Goal: Task Accomplishment & Management: Manage account settings

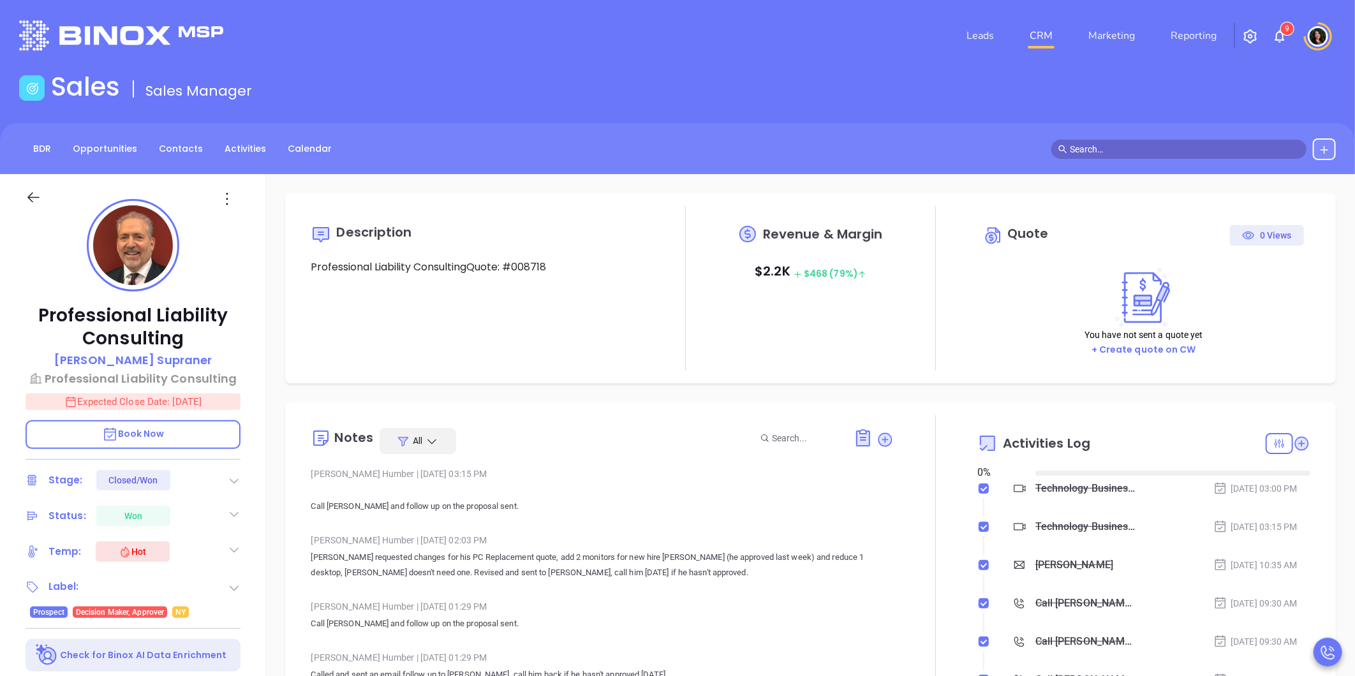
type input "[DATE]"
click at [1051, 30] on link "CRM" at bounding box center [1040, 36] width 33 height 26
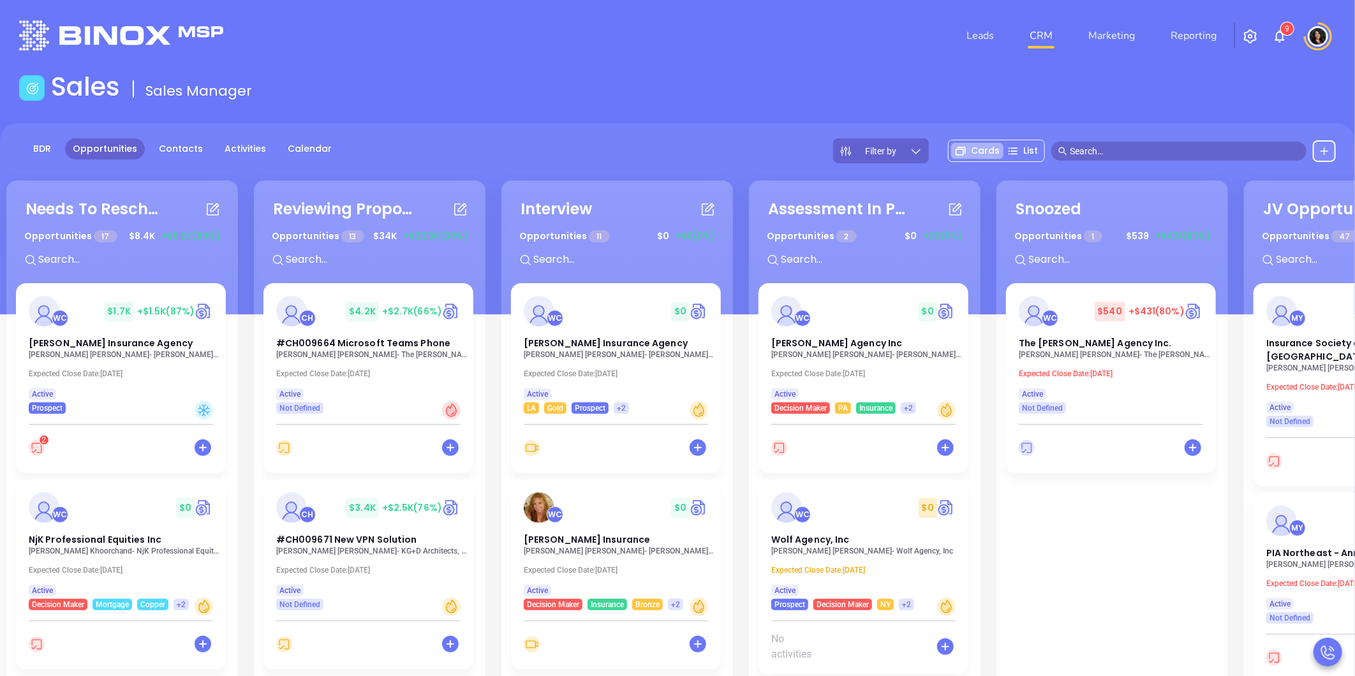
click at [935, 107] on main "Sales Sales Manager BDR Opportunities Contacts Activities Calendar Filter by Ca…" at bounding box center [677, 460] width 1355 height 779
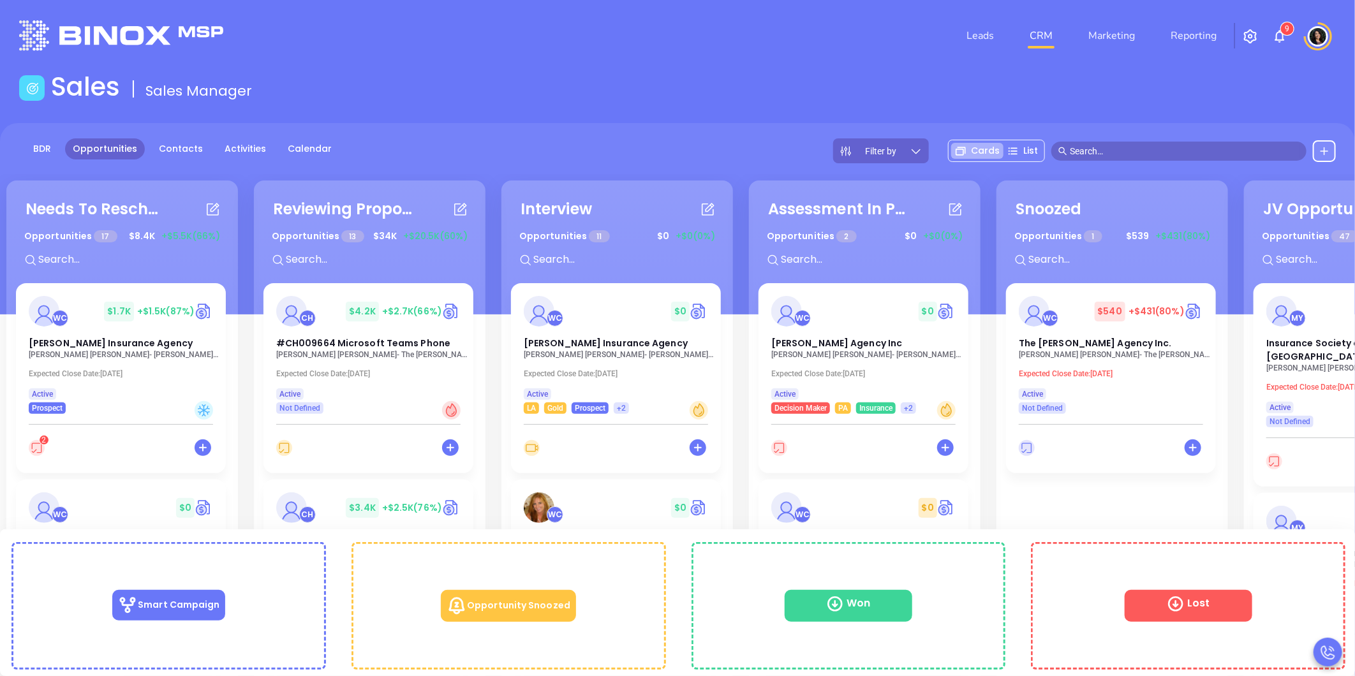
click at [364, 350] on p "[PERSON_NAME] - The [PERSON_NAME] Companies" at bounding box center [371, 354] width 191 height 9
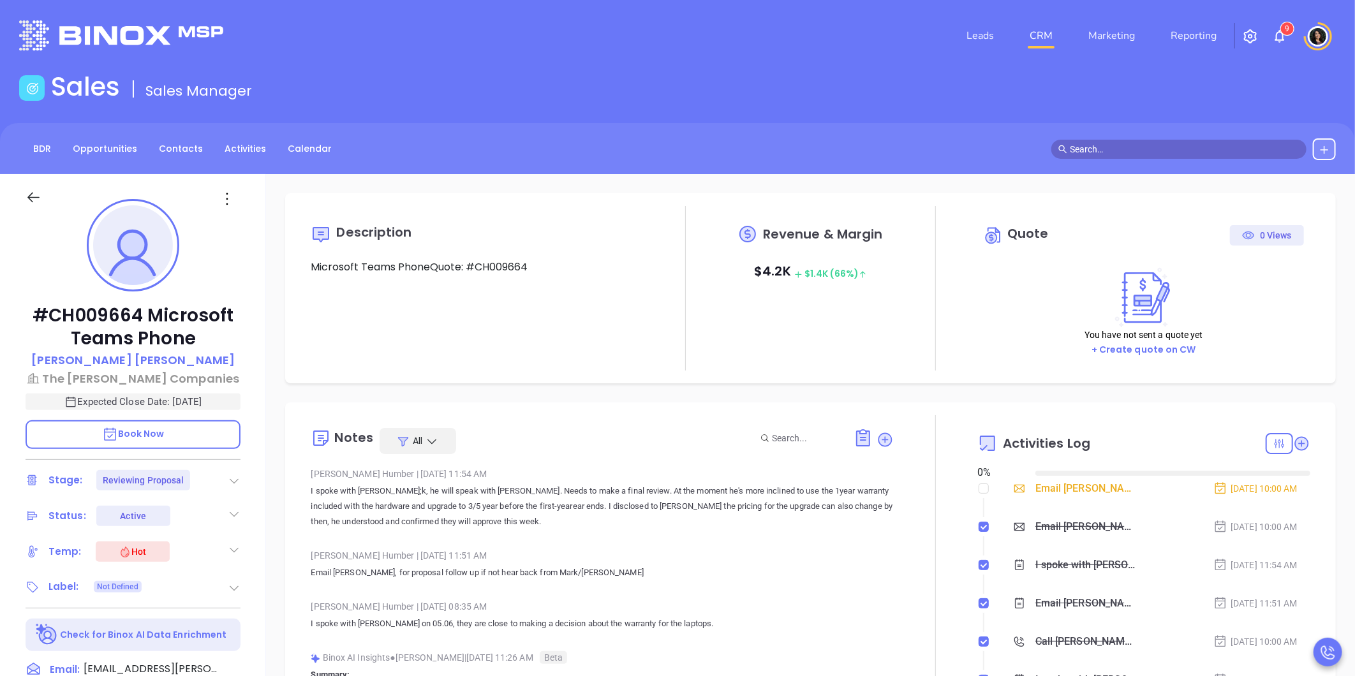
type input "[DATE]"
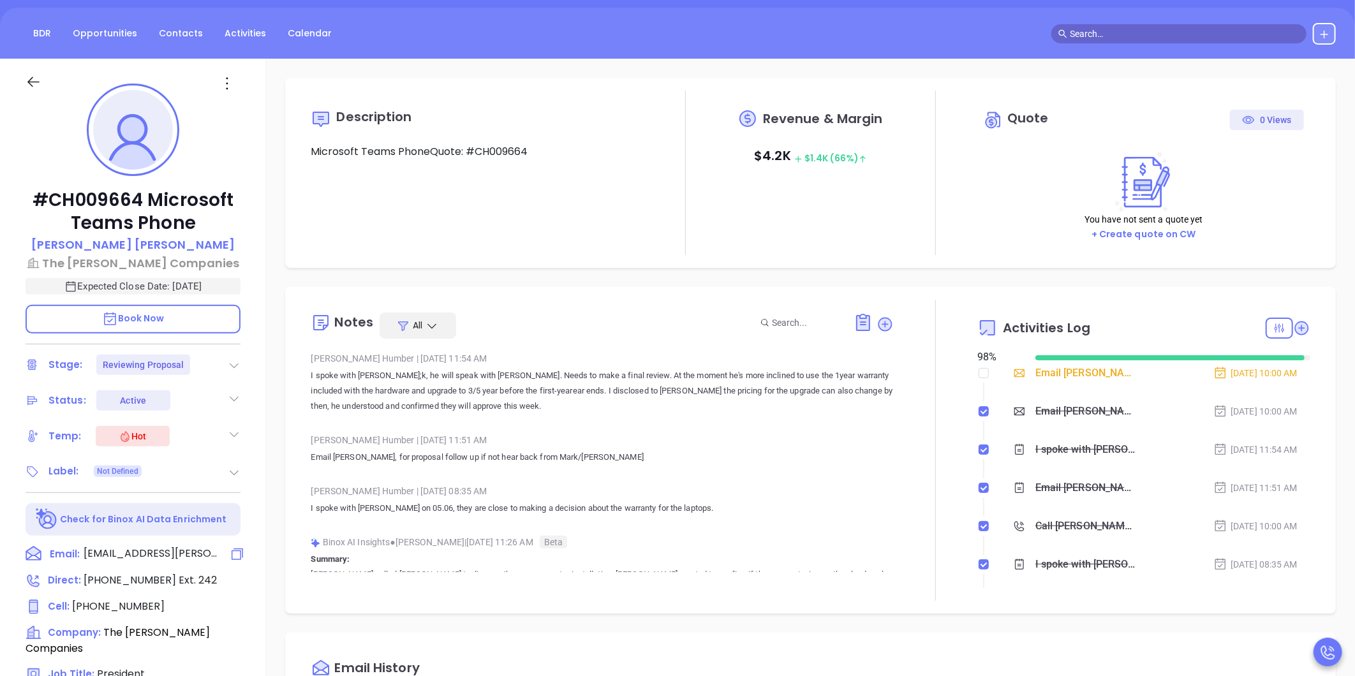
click at [140, 547] on span "[EMAIL_ADDRESS][PERSON_NAME][DOMAIN_NAME]" at bounding box center [151, 553] width 134 height 15
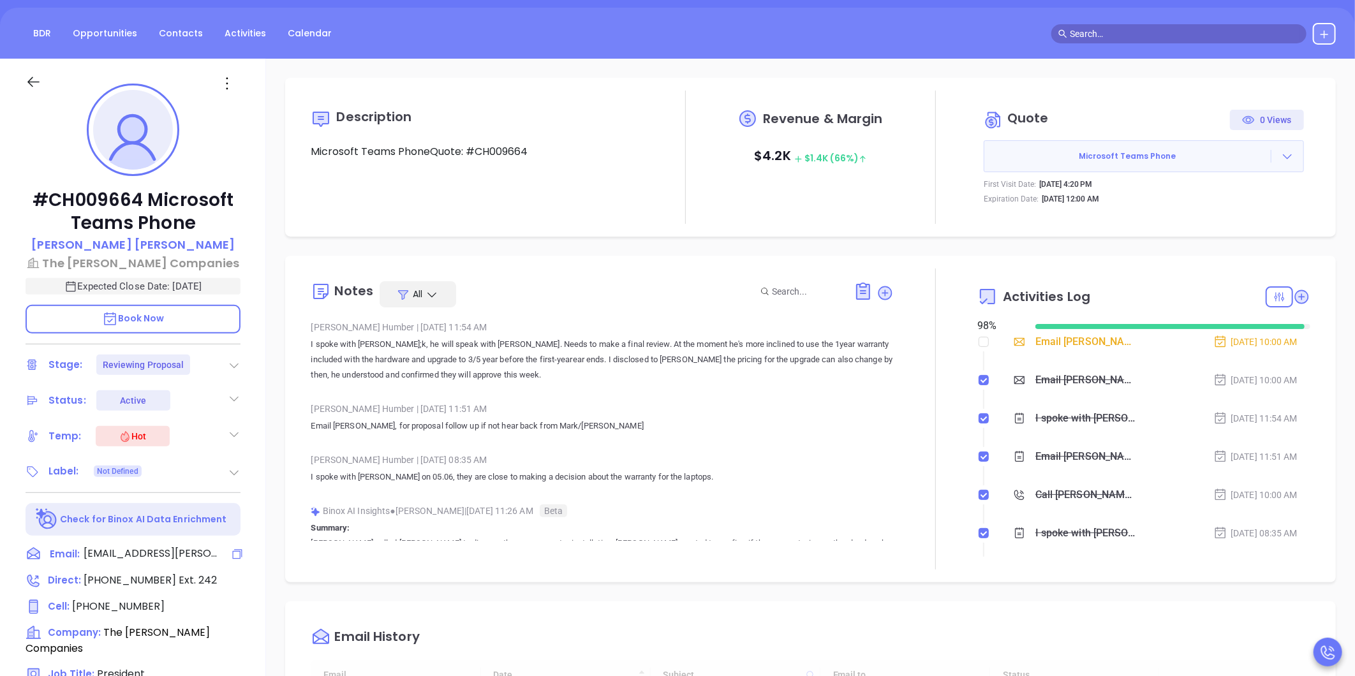
scroll to position [775, 0]
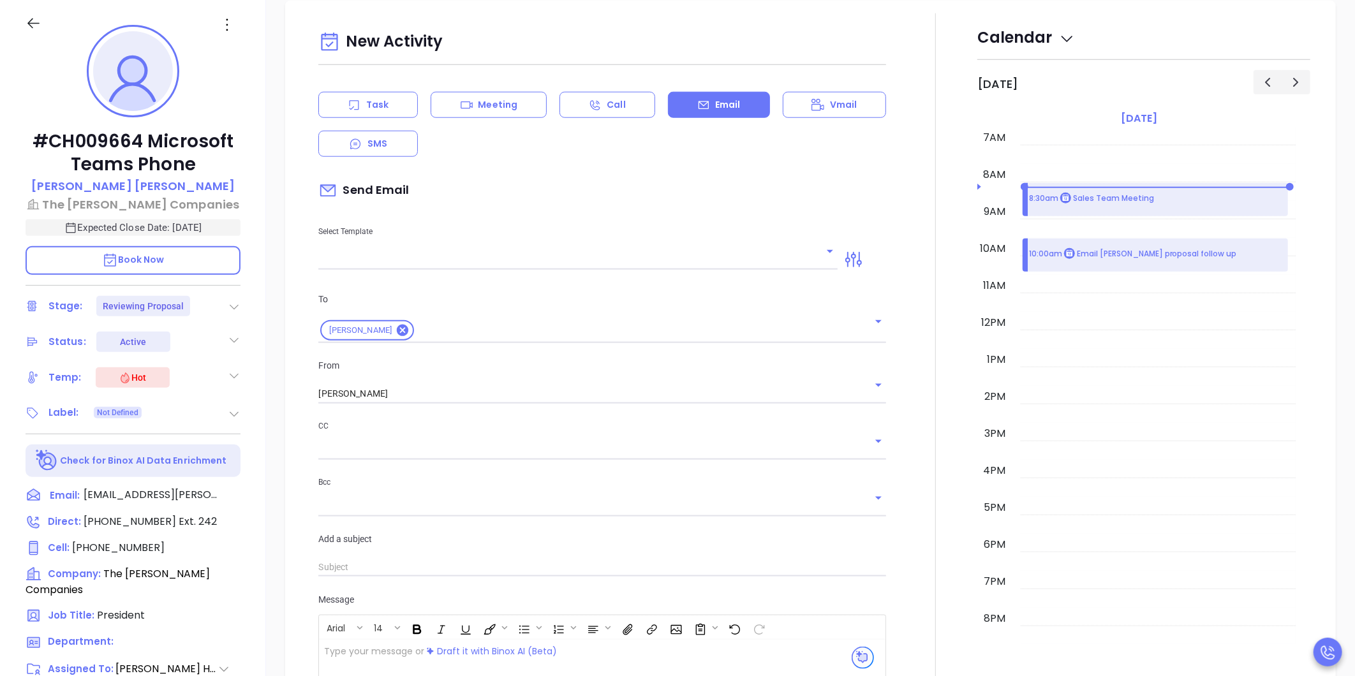
type input "[PERSON_NAME]"
click at [580, 254] on input "text" at bounding box center [568, 260] width 500 height 18
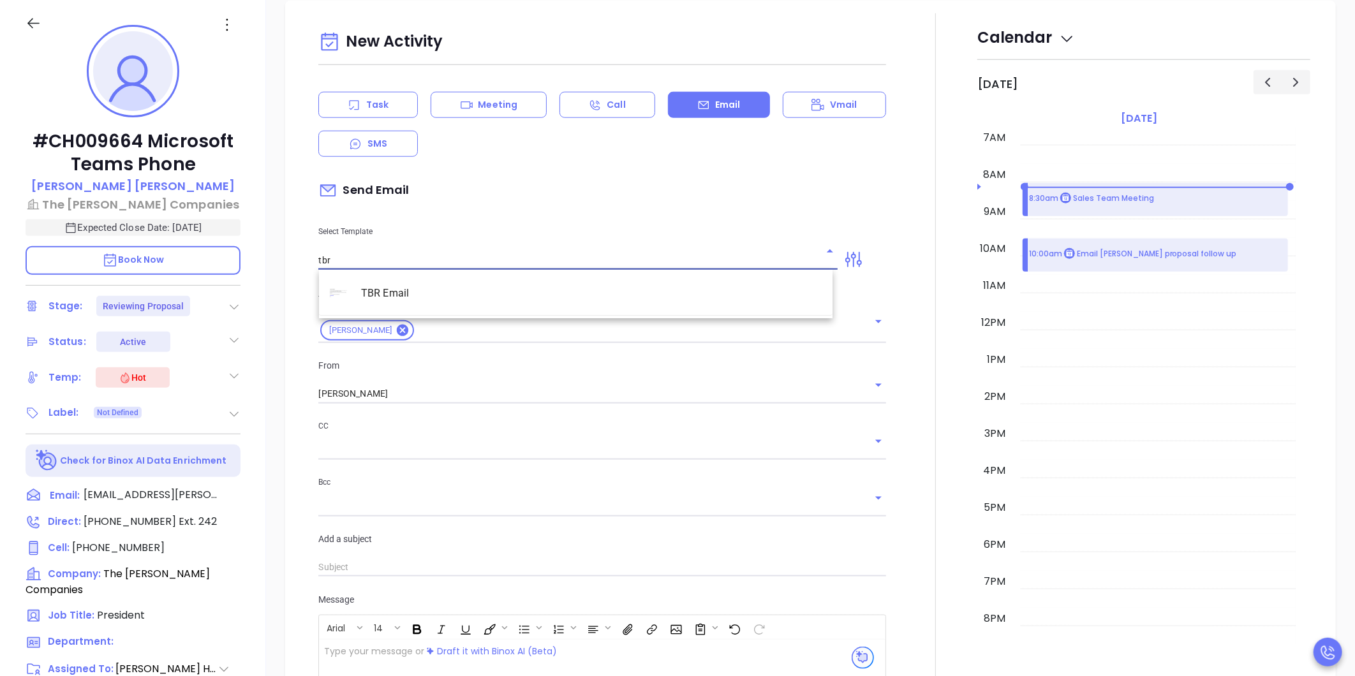
click at [534, 281] on li "TBR Email" at bounding box center [575, 293] width 513 height 33
type input "TBR Email"
type input "[PERSON_NAME], got 10 mins?"
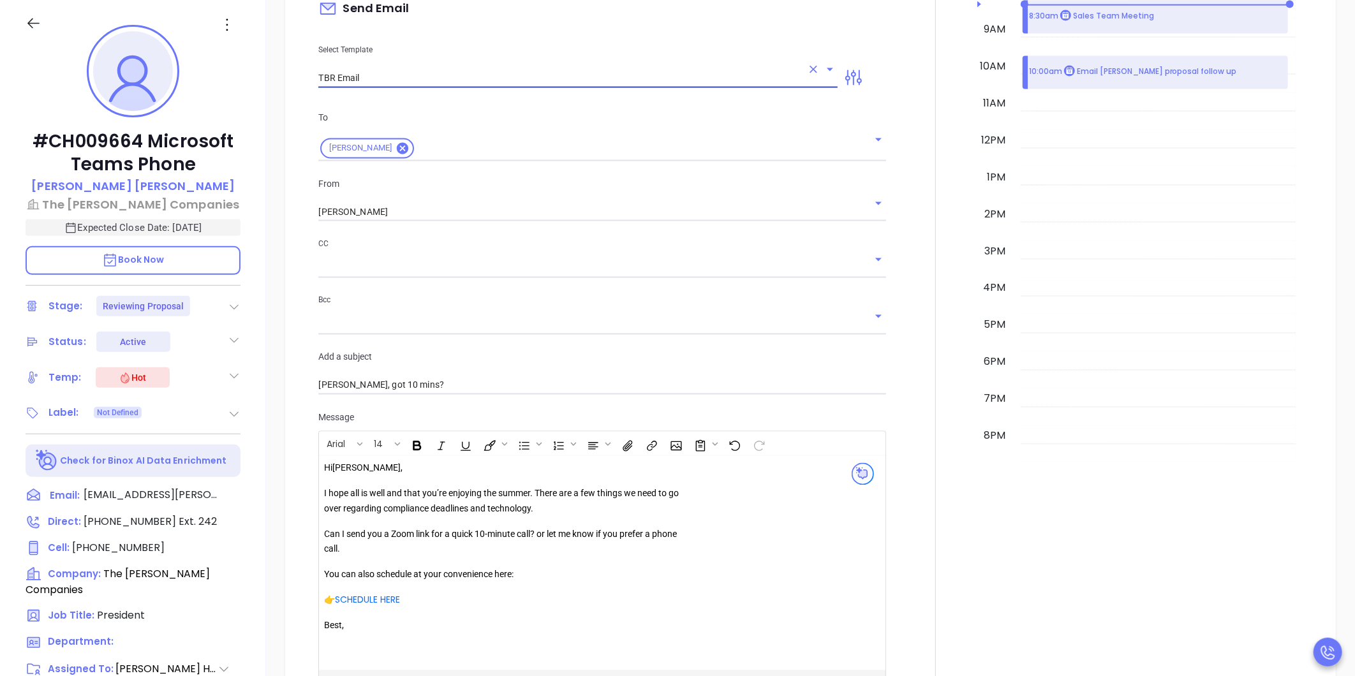
scroll to position [1510, 0]
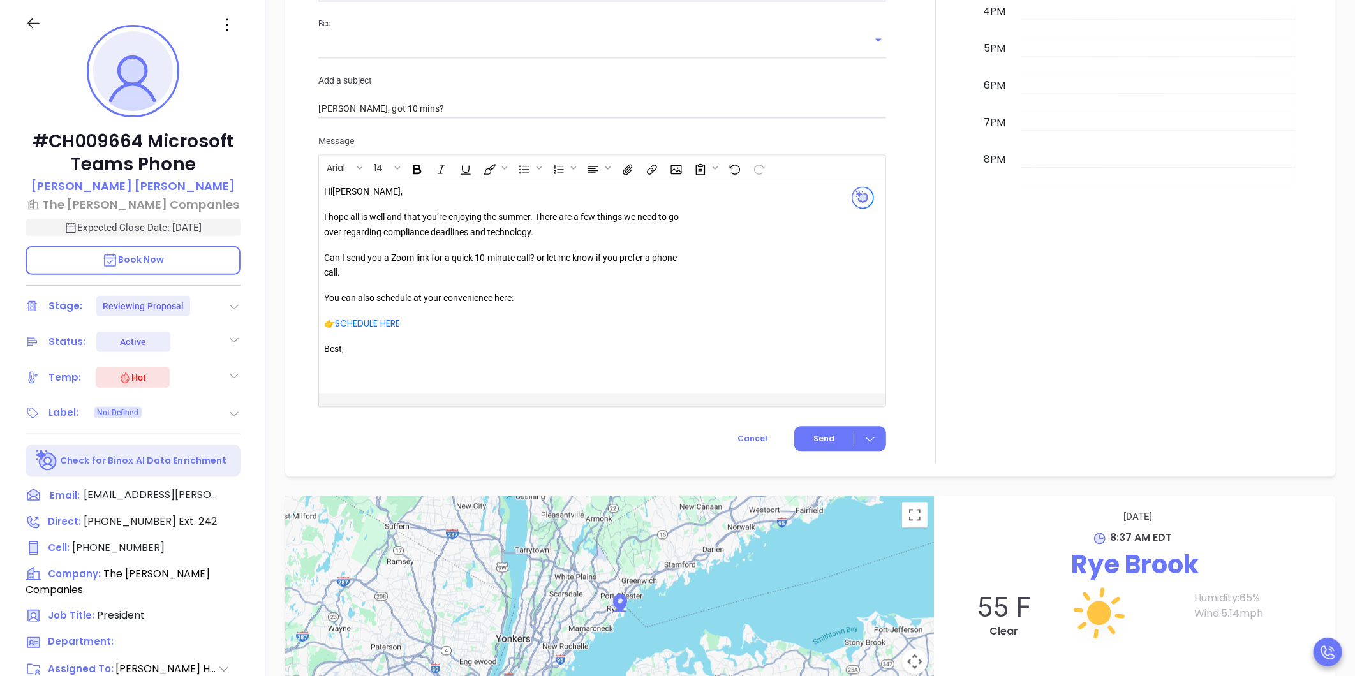
type input "TBR Email"
click at [948, 330] on div at bounding box center [935, 9] width 84 height 909
click at [540, 233] on p "I hope all is well and that you’re enjoying the summer. There are a few things …" at bounding box center [507, 225] width 367 height 31
drag, startPoint x: 381, startPoint y: 236, endPoint x: 472, endPoint y: 230, distance: 91.4
click at [472, 230] on p "I hope all is well and that you’re enjoying the summer. There are a few things …" at bounding box center [507, 225] width 367 height 31
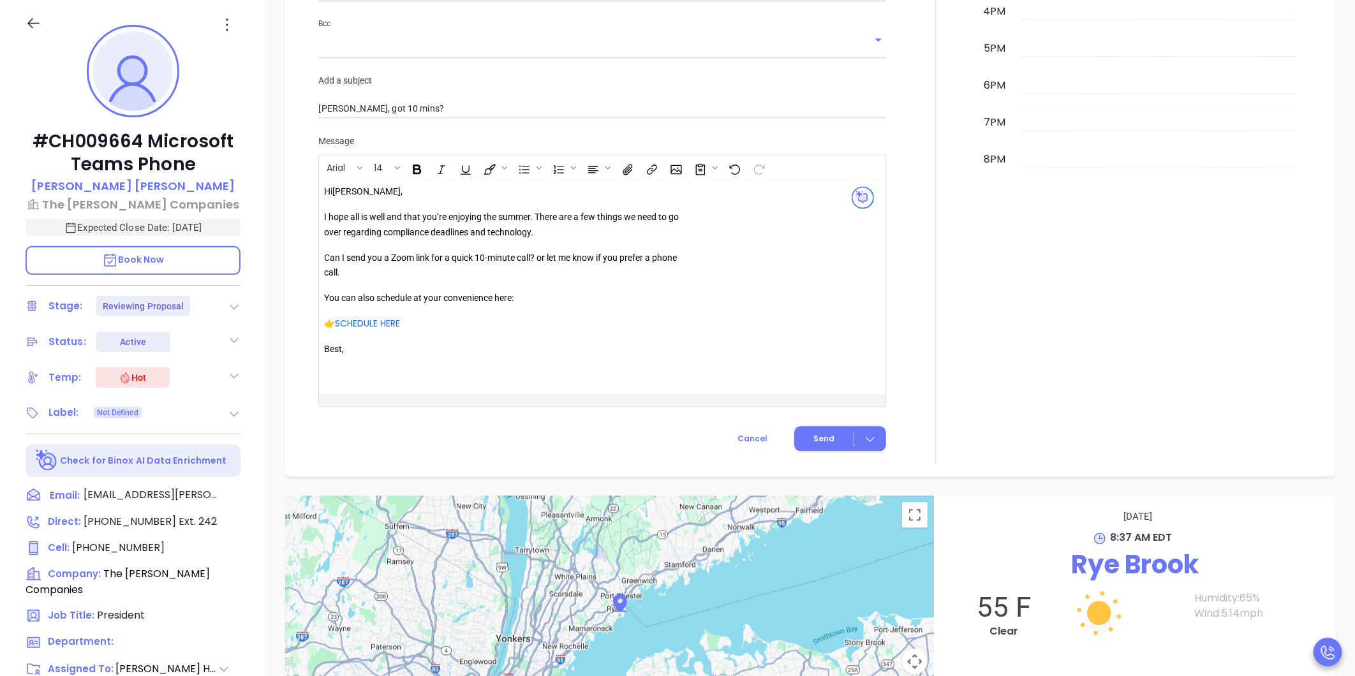
click at [479, 245] on div "Hi [PERSON_NAME] , I hope all is well and that you’re enjoying the summer. Ther…" at bounding box center [507, 278] width 367 height 187
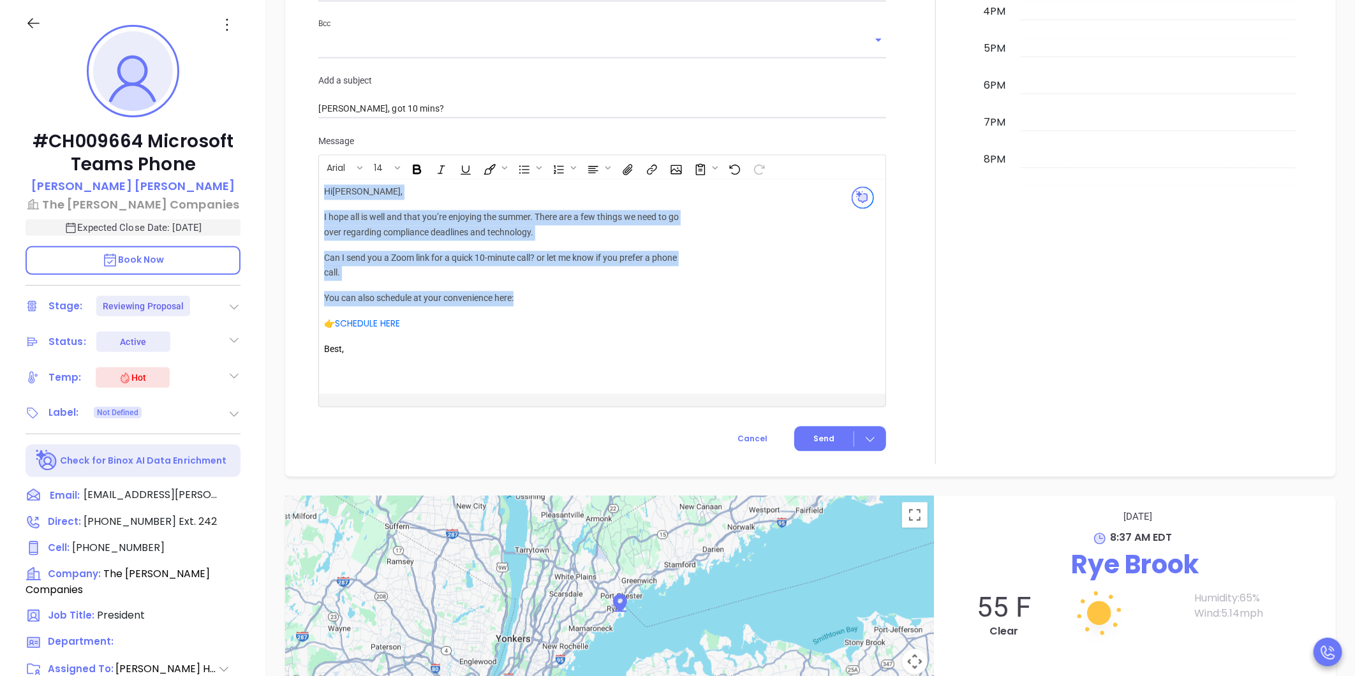
drag, startPoint x: 524, startPoint y: 298, endPoint x: 320, endPoint y: 205, distance: 224.3
click at [320, 205] on div "Hi [PERSON_NAME] , I hope all is well and that you’re enjoying the summer. Ther…" at bounding box center [582, 287] width 527 height 214
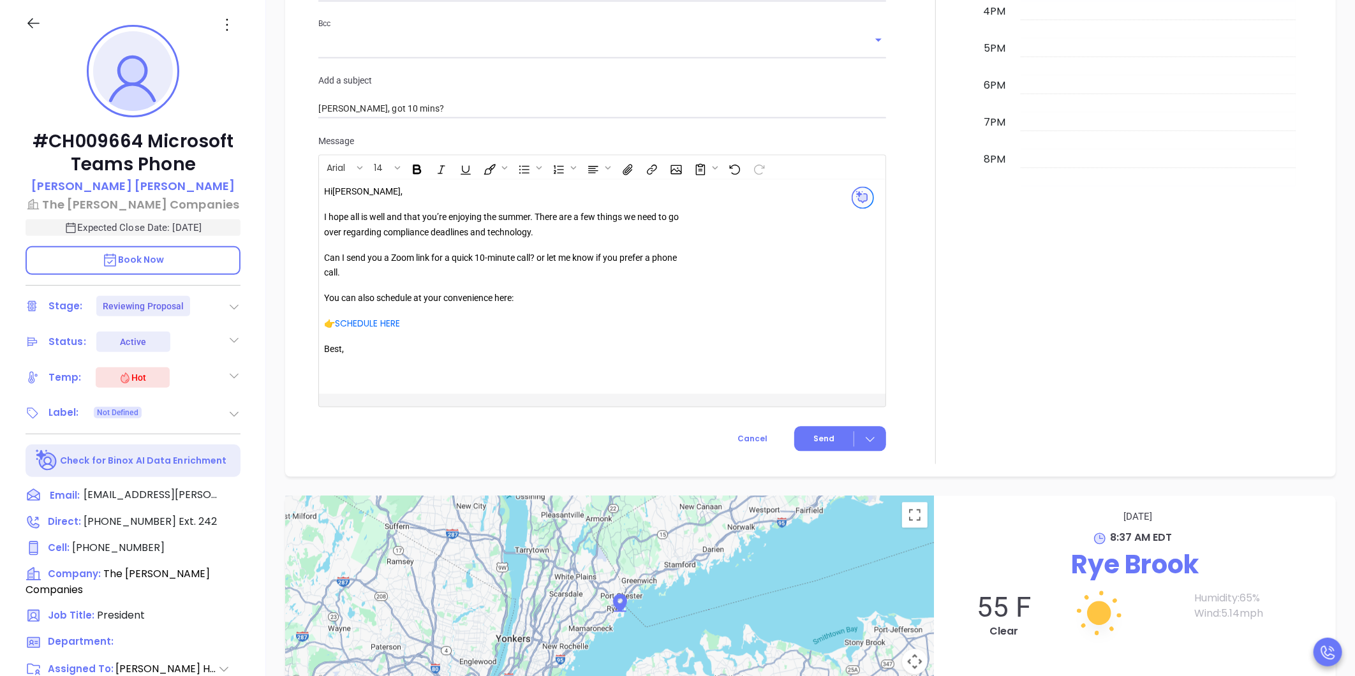
click at [320, 205] on div "Hi [PERSON_NAME] , I hope all is well and that you’re enjoying the summer. Ther…" at bounding box center [582, 287] width 527 height 214
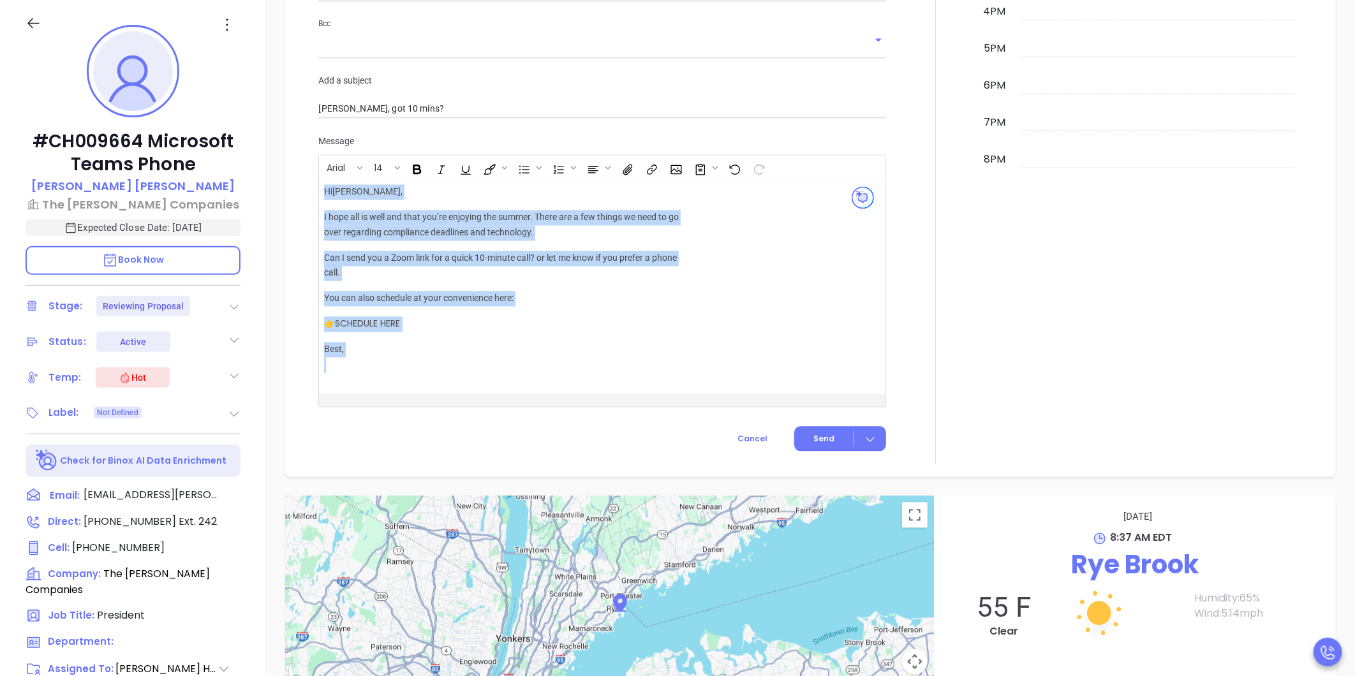
copy div "Hi [PERSON_NAME] , I hope all is well and that you’re enjoying the summer. Ther…"
click at [676, 336] on div "Hi [PERSON_NAME] , I hope all is well and that you’re enjoying the summer. Ther…" at bounding box center [507, 278] width 367 height 187
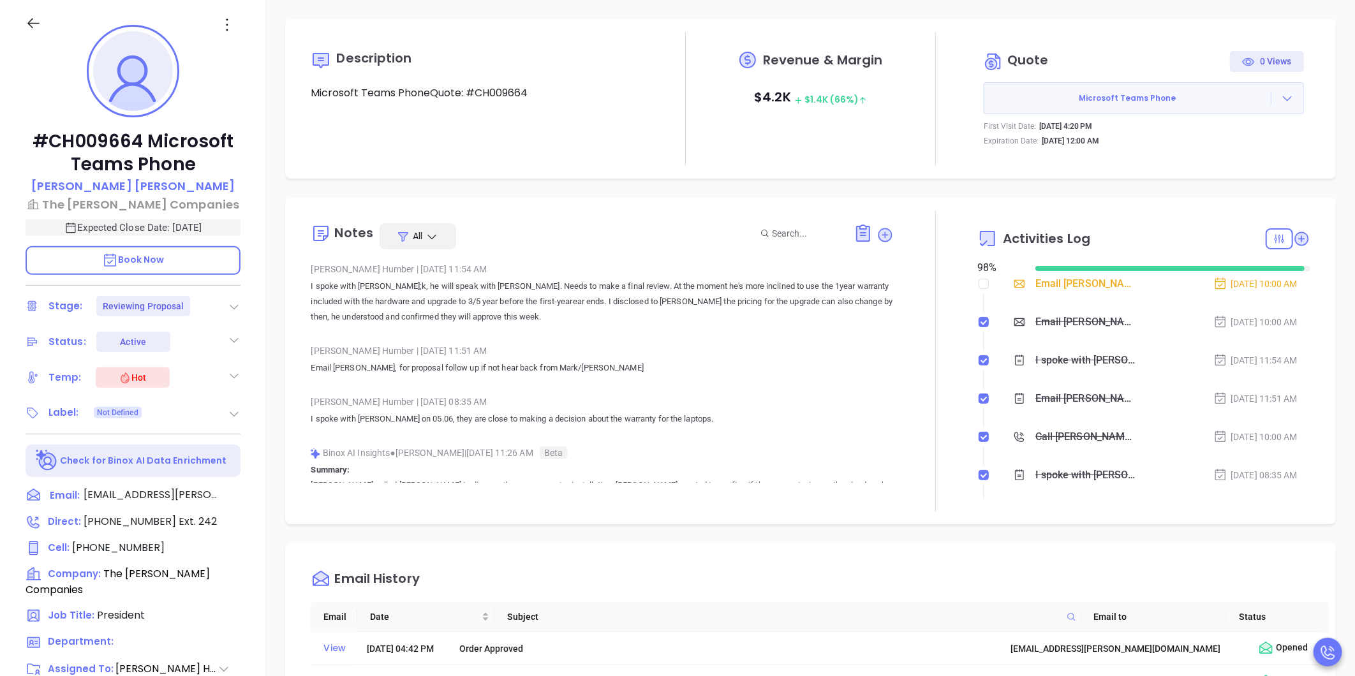
scroll to position [0, 0]
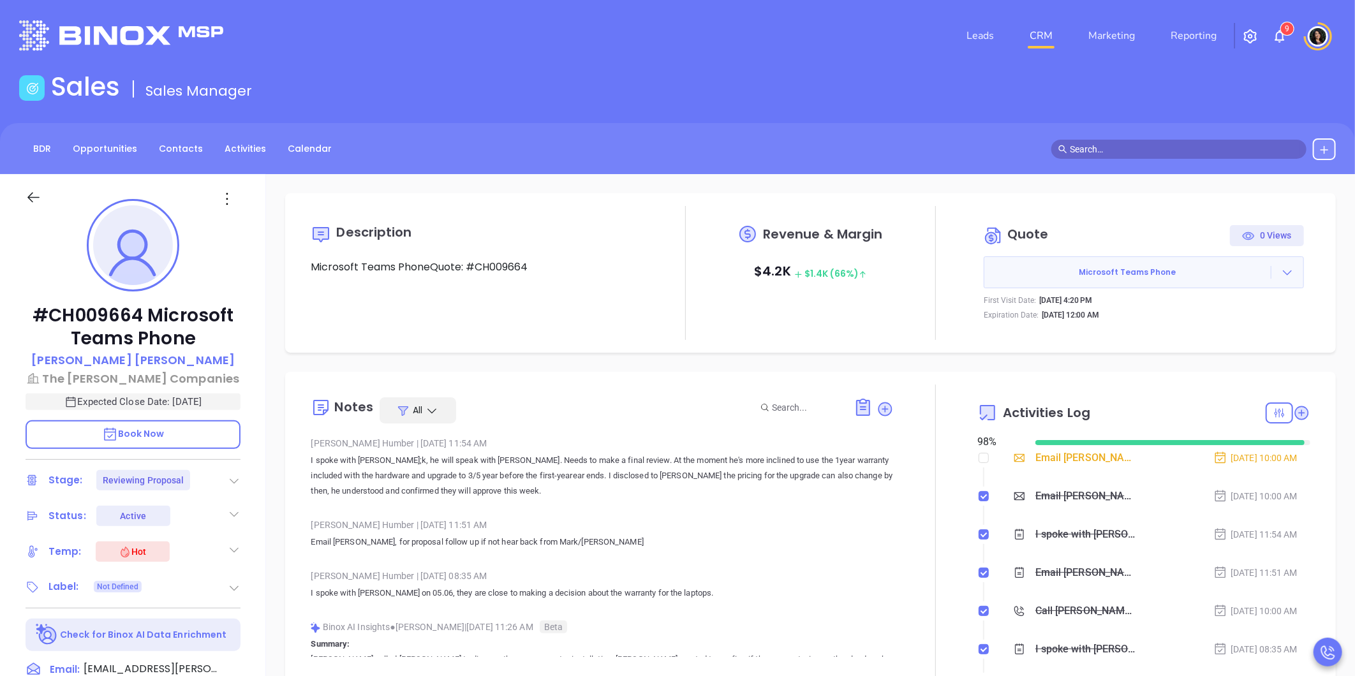
click at [1040, 52] on nav "Leads CRM Marketing Reporting" at bounding box center [1091, 36] width 286 height 46
click at [1050, 36] on link "CRM" at bounding box center [1040, 36] width 33 height 26
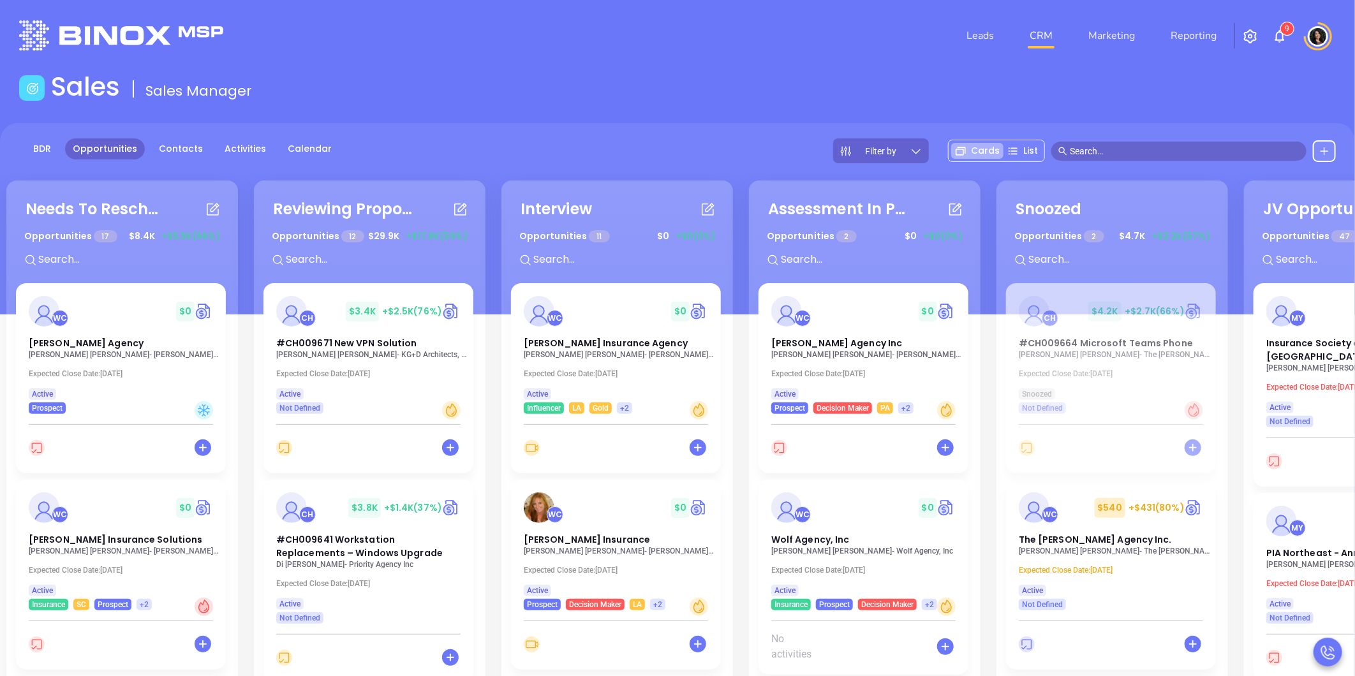
click at [320, 353] on p "Lisa DelPercio - KG+D Architects, PC" at bounding box center [371, 354] width 191 height 9
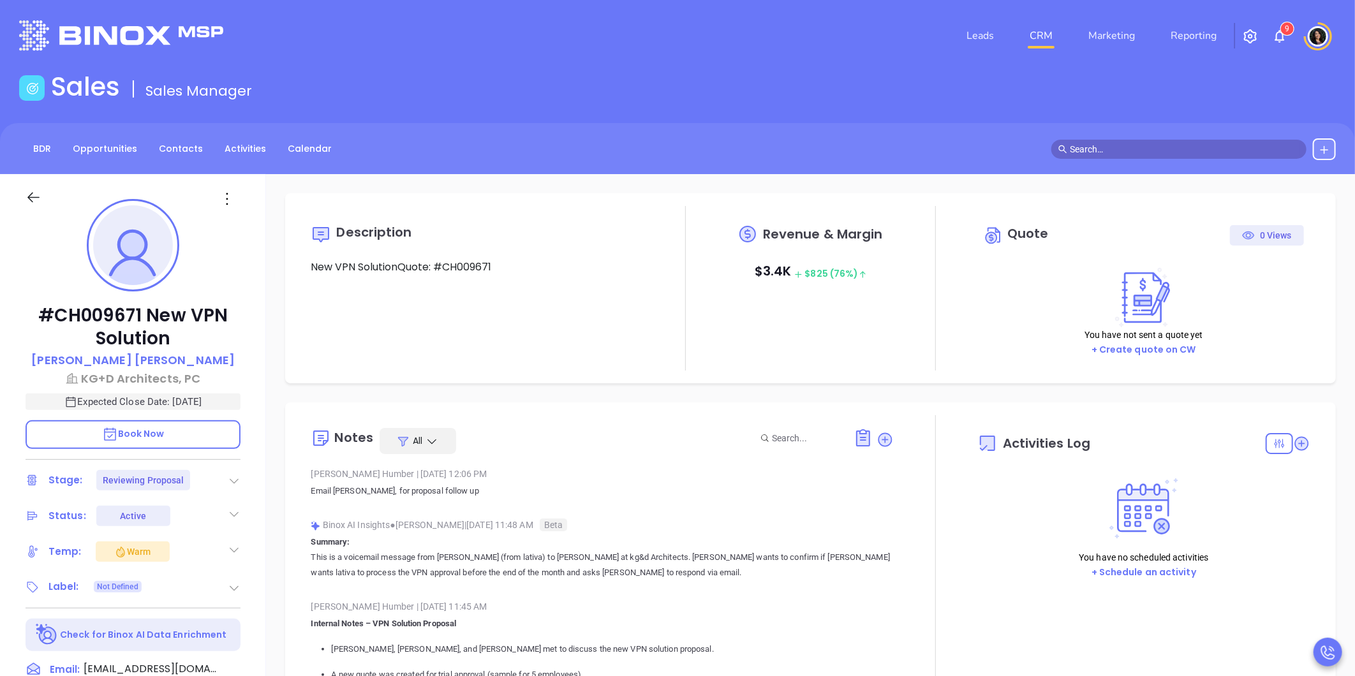
type input "[DATE]"
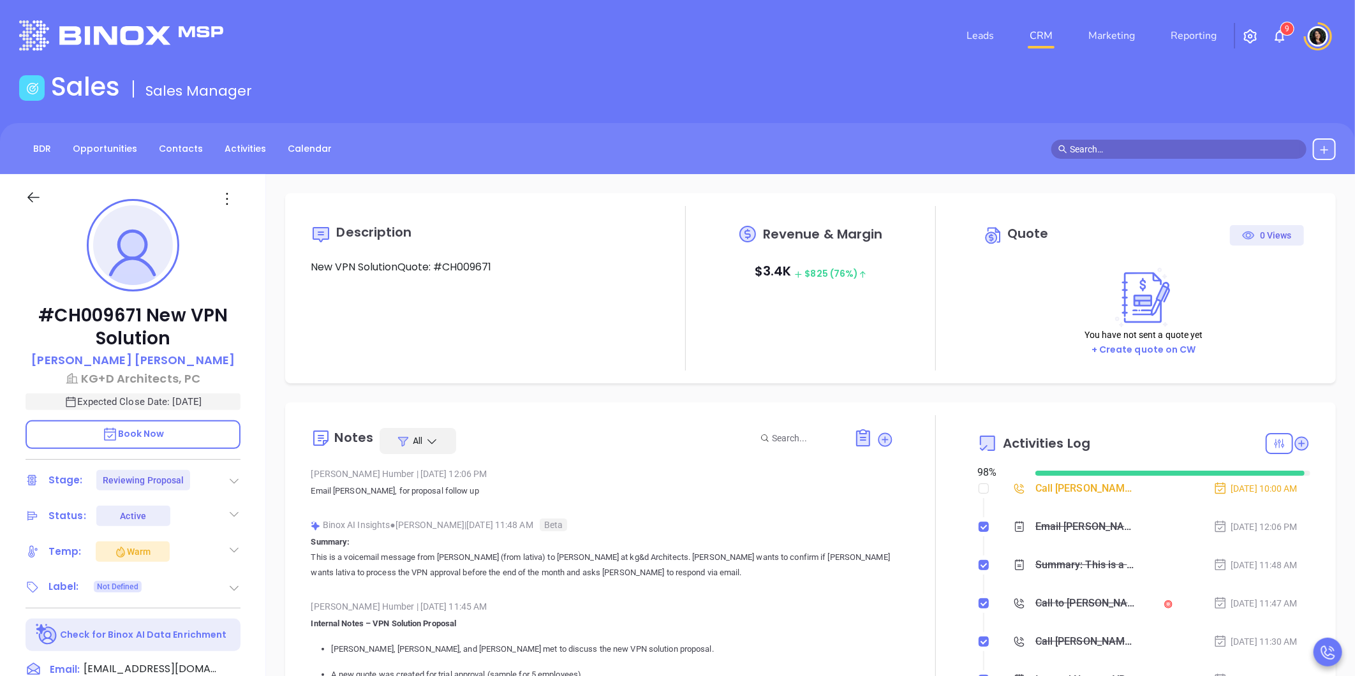
scroll to position [297, 0]
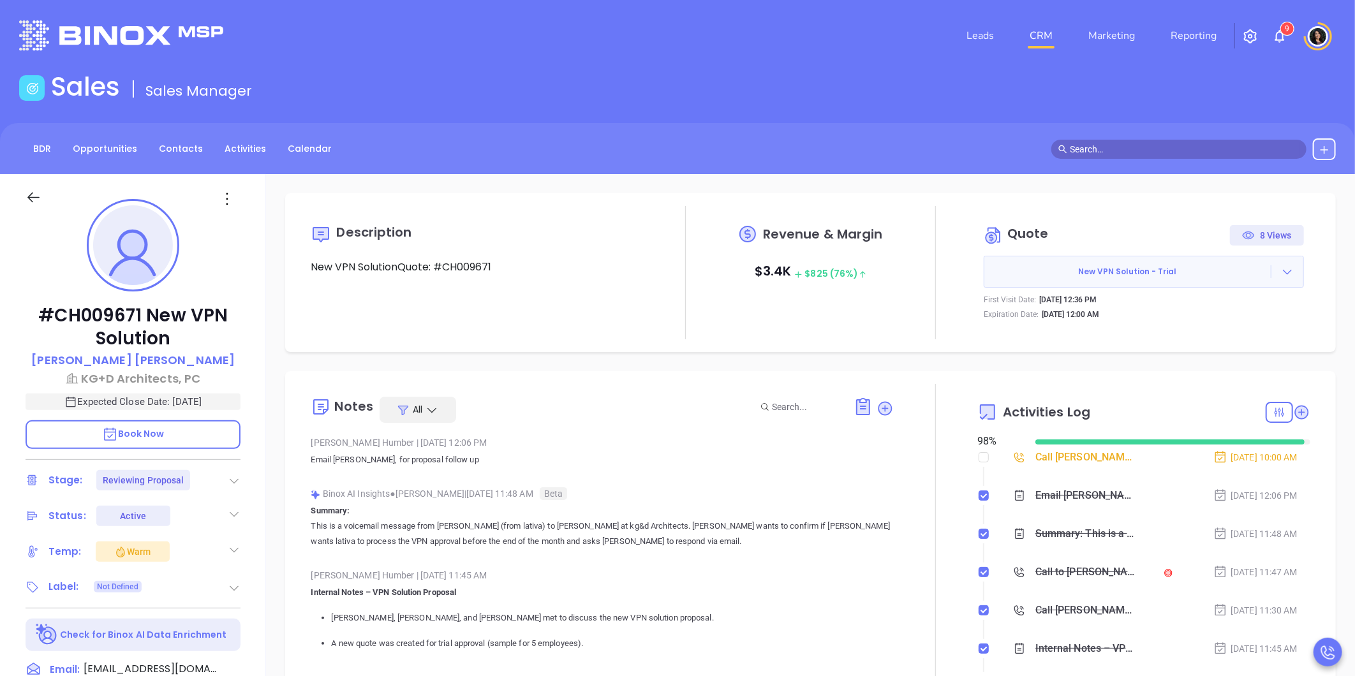
type input "[PERSON_NAME]"
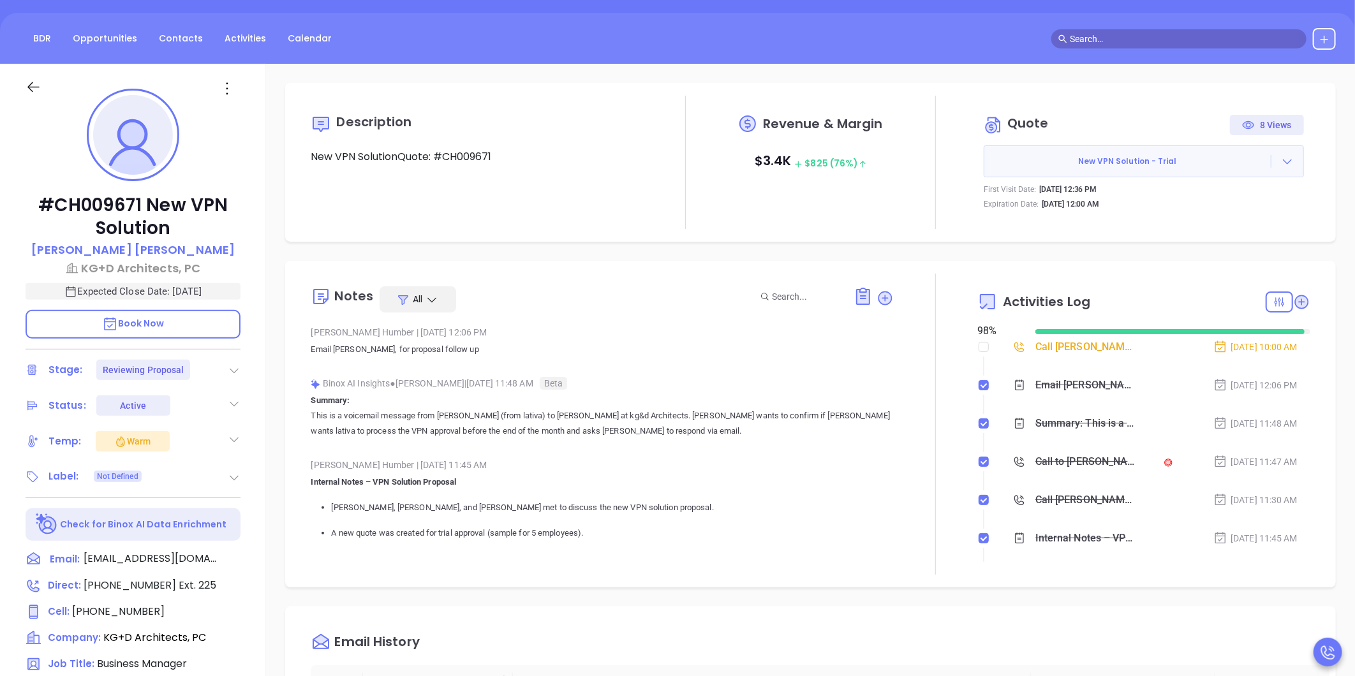
scroll to position [0, 0]
